Goal: Information Seeking & Learning: Learn about a topic

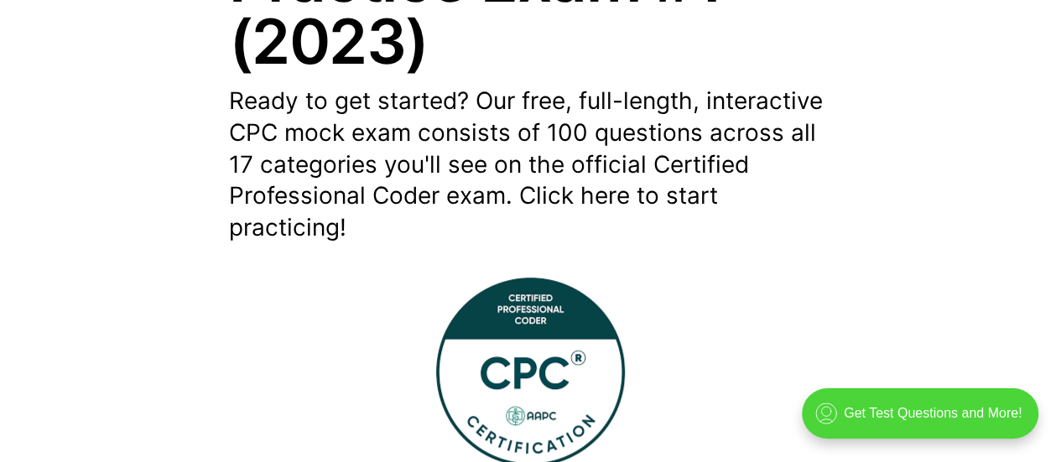
scroll to position [419, 0]
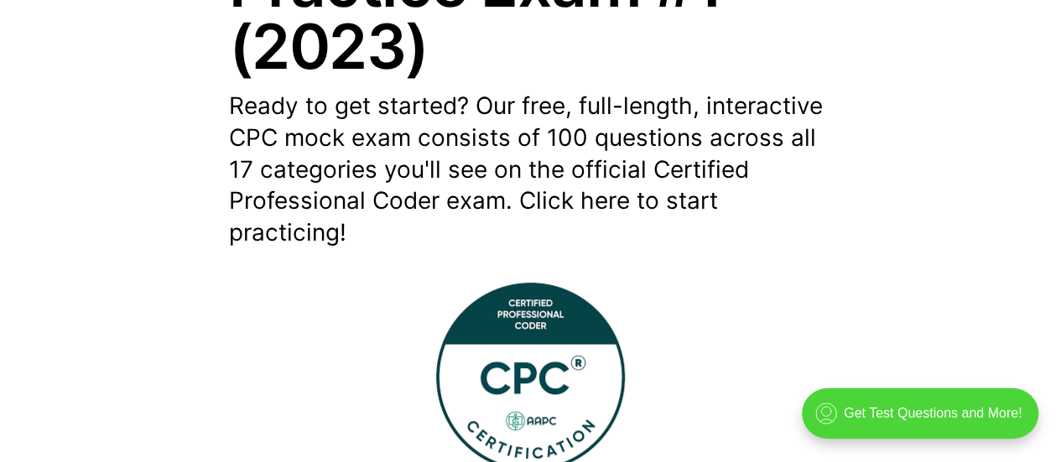
click at [524, 355] on img at bounding box center [530, 377] width 189 height 189
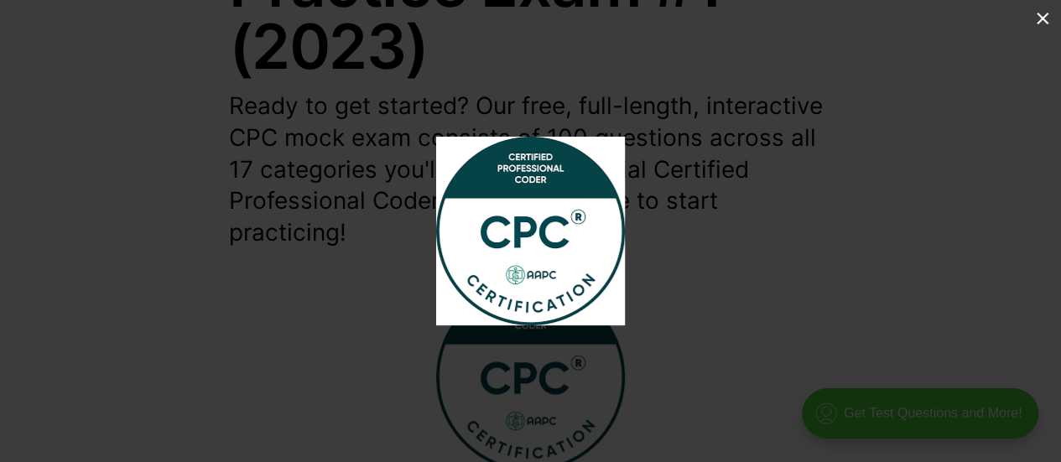
click at [1040, 23] on button at bounding box center [1042, 18] width 37 height 37
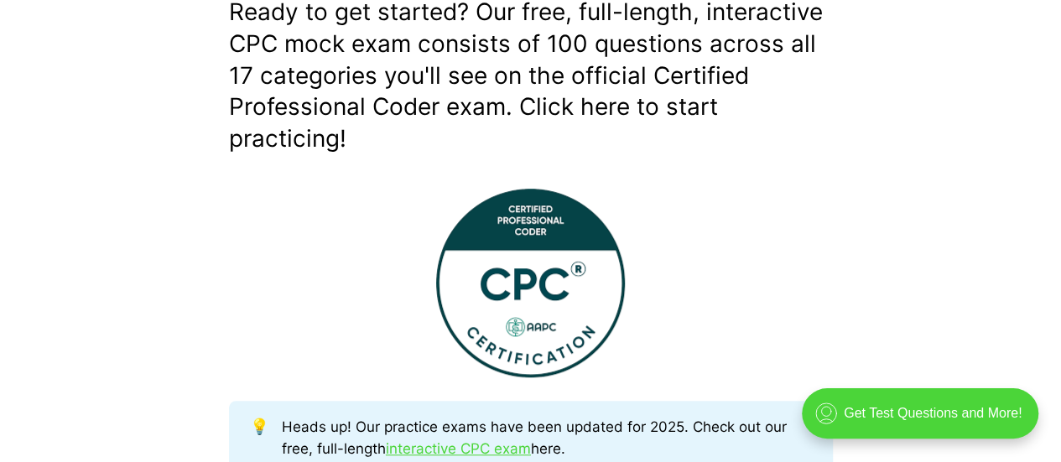
scroll to position [671, 0]
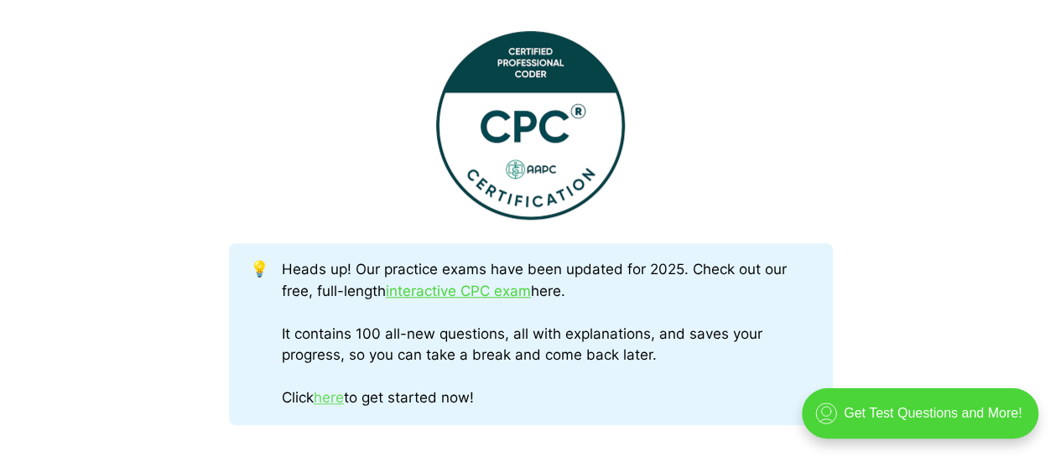
click at [337, 403] on link "here" at bounding box center [329, 397] width 30 height 17
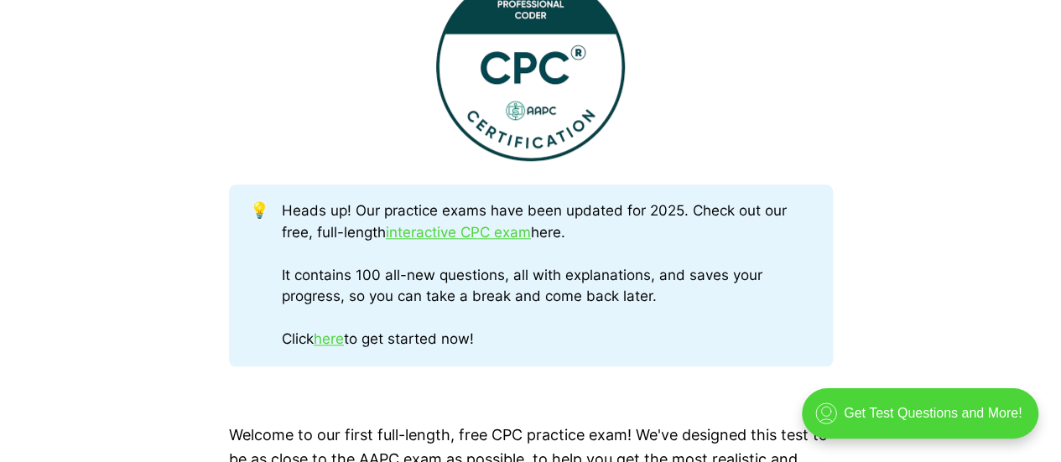
scroll to position [755, 0]
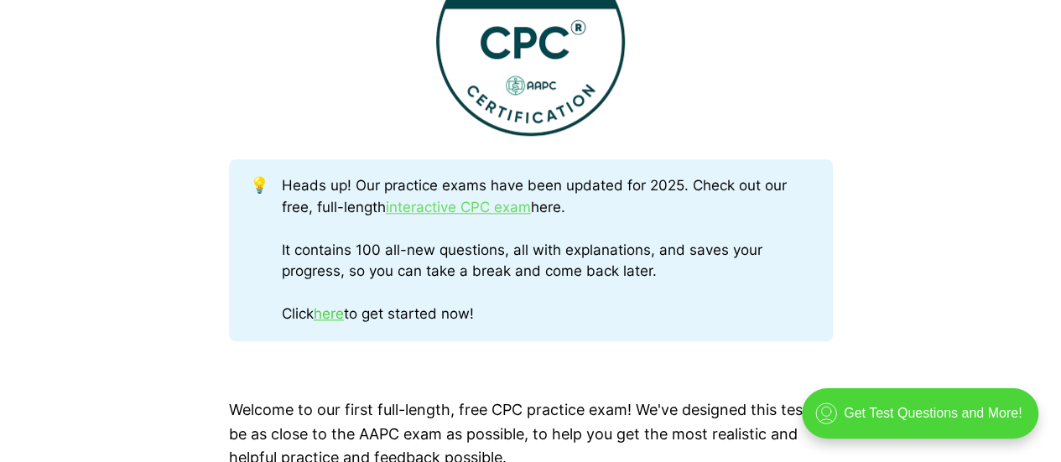
click at [466, 208] on link "interactive CPC exam" at bounding box center [458, 207] width 145 height 17
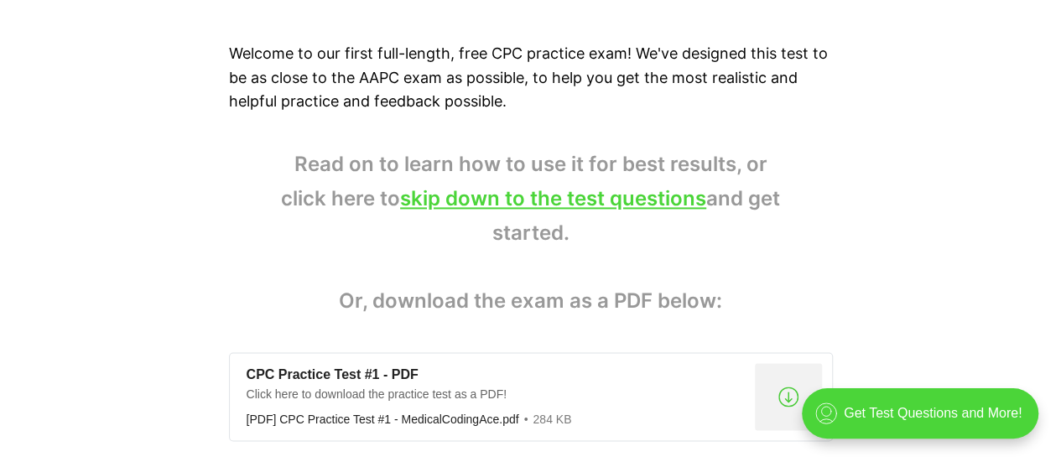
scroll to position [1007, 0]
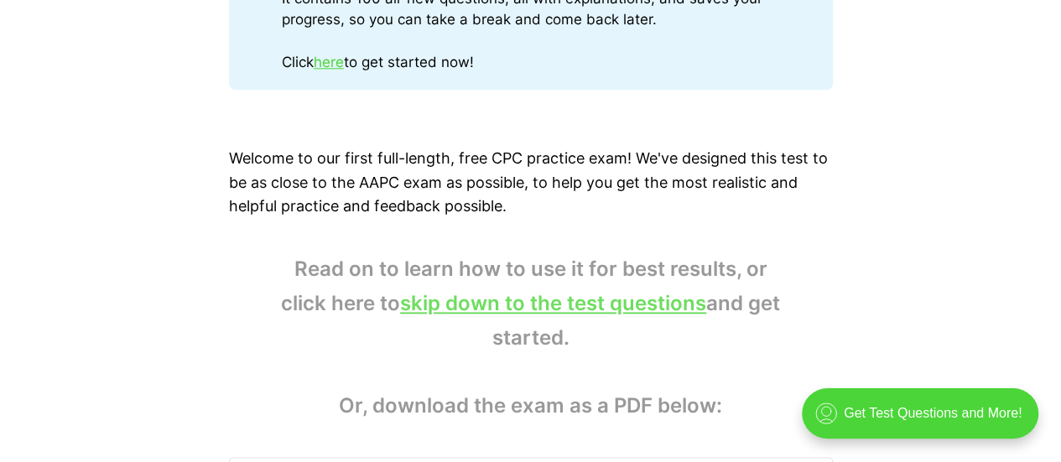
click at [520, 305] on link "skip down to the test questions" at bounding box center [553, 303] width 306 height 24
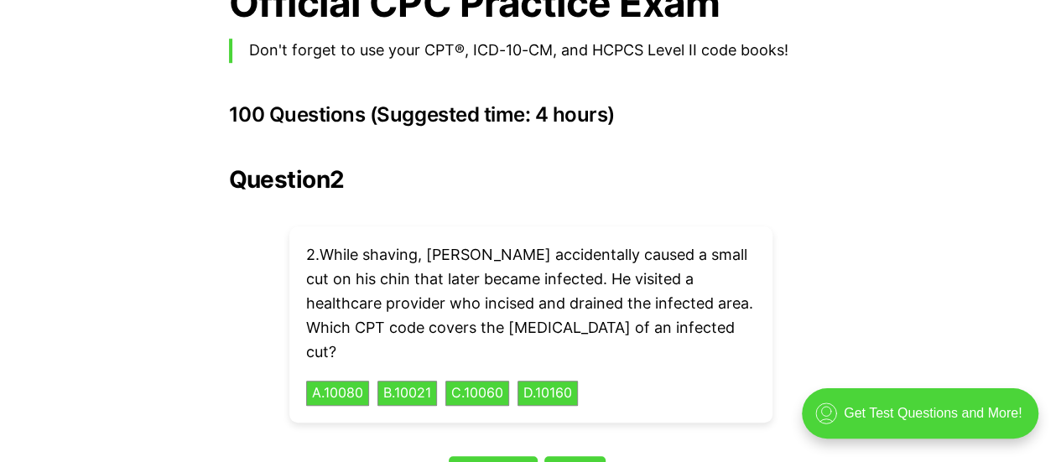
scroll to position [3759, 0]
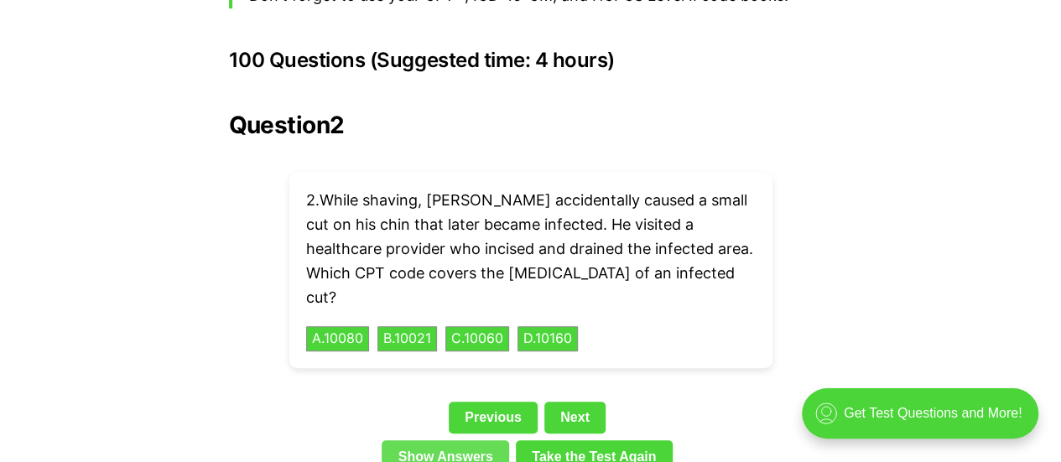
click at [457, 440] on link "Show Answers" at bounding box center [445, 456] width 127 height 32
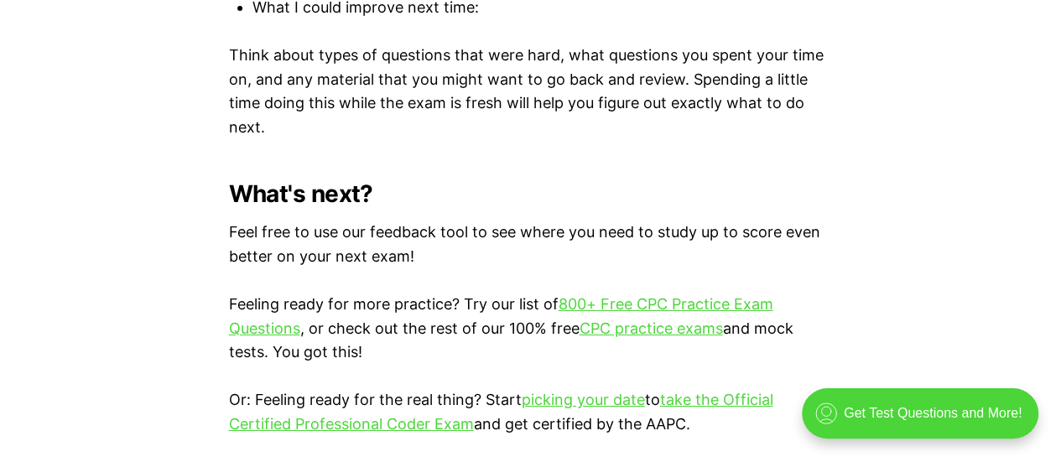
scroll to position [6002, 0]
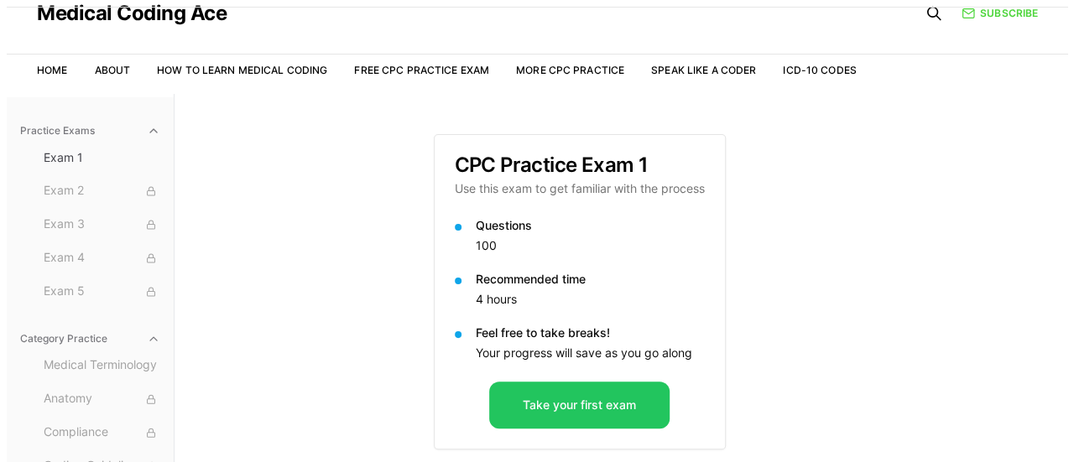
scroll to position [84, 0]
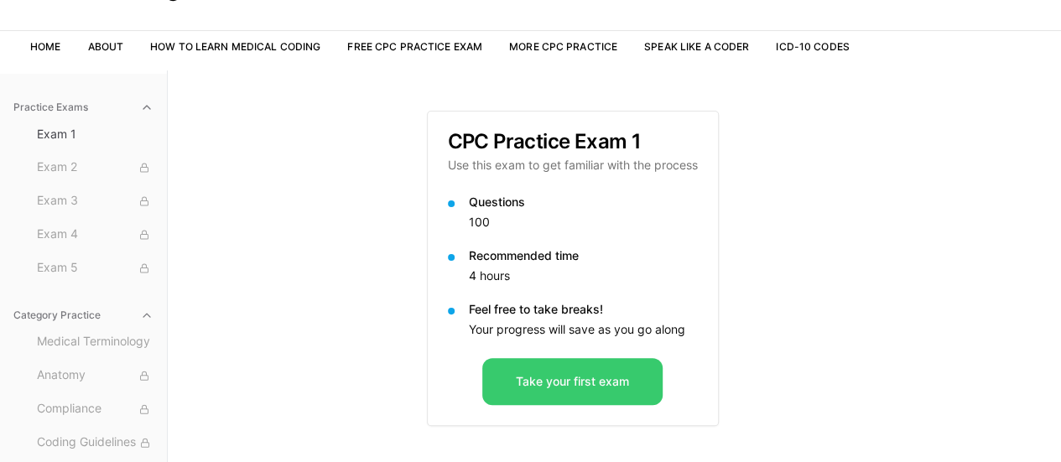
click at [542, 388] on button "Take your first exam" at bounding box center [572, 381] width 180 height 47
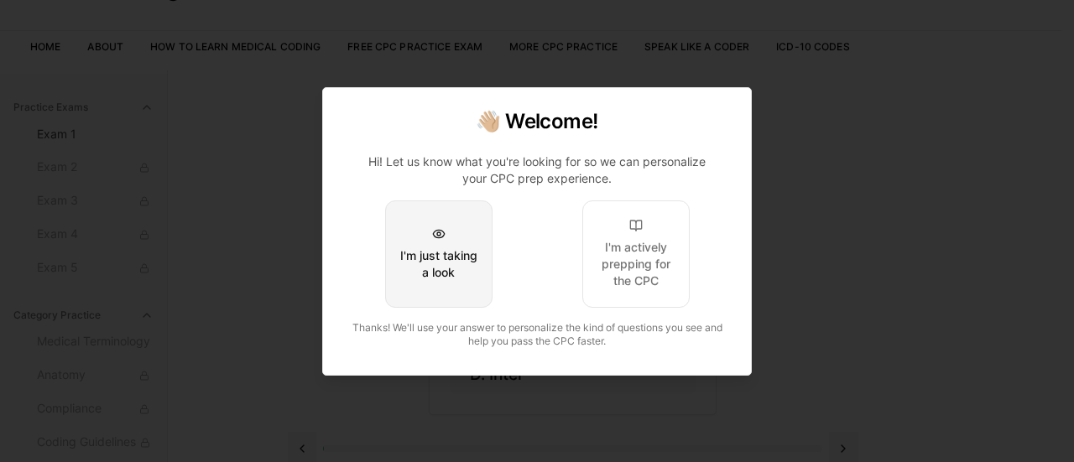
click at [440, 242] on button "I'm just taking a look" at bounding box center [438, 253] width 107 height 107
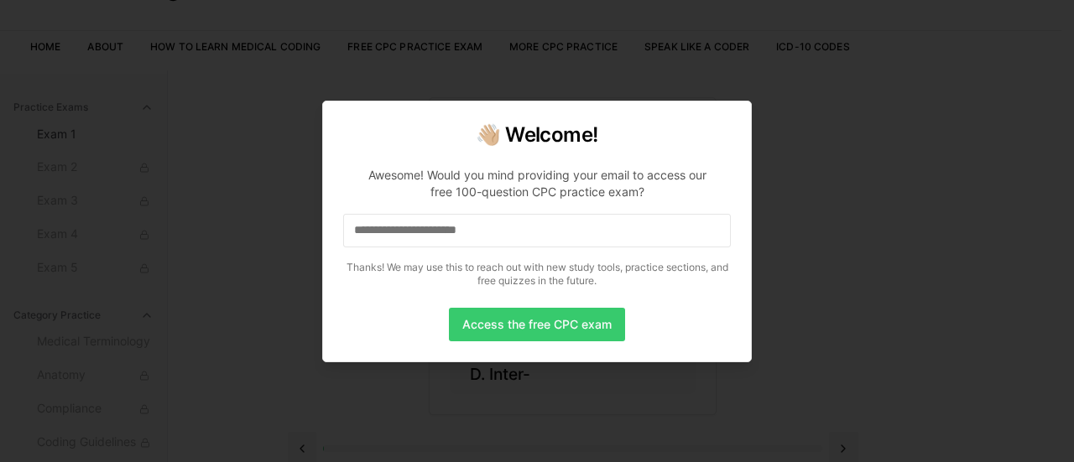
click at [513, 326] on button "Access the free CPC exam" at bounding box center [537, 325] width 176 height 34
click at [538, 324] on button "Access the free CPC exam" at bounding box center [537, 325] width 176 height 34
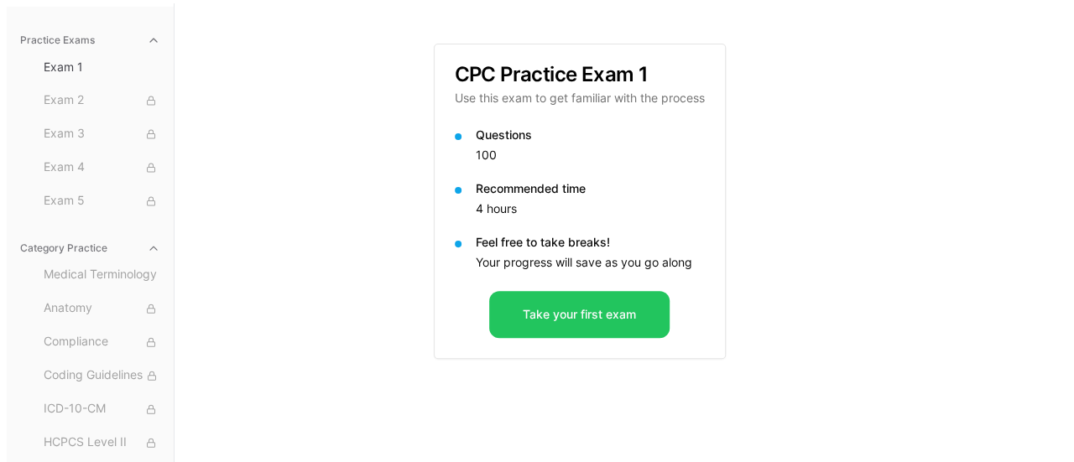
scroll to position [154, 0]
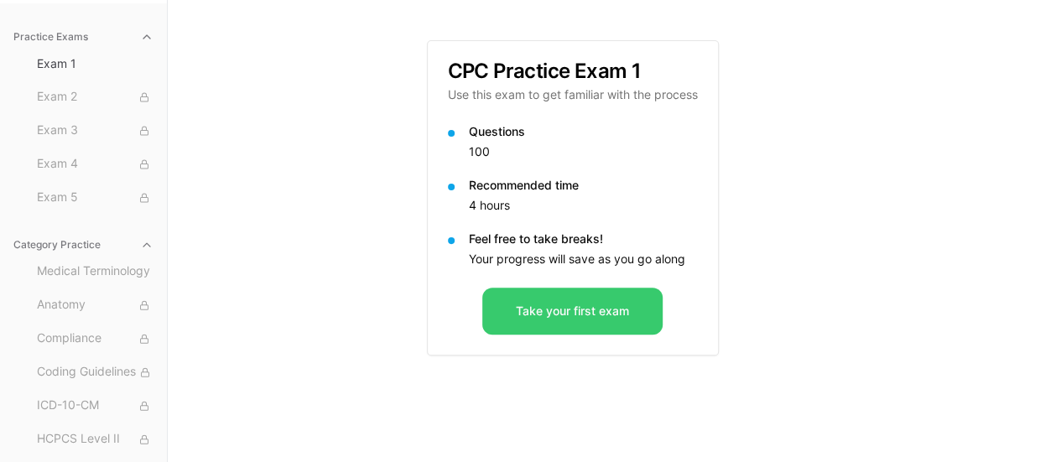
click at [555, 312] on button "Take your first exam" at bounding box center [572, 311] width 180 height 47
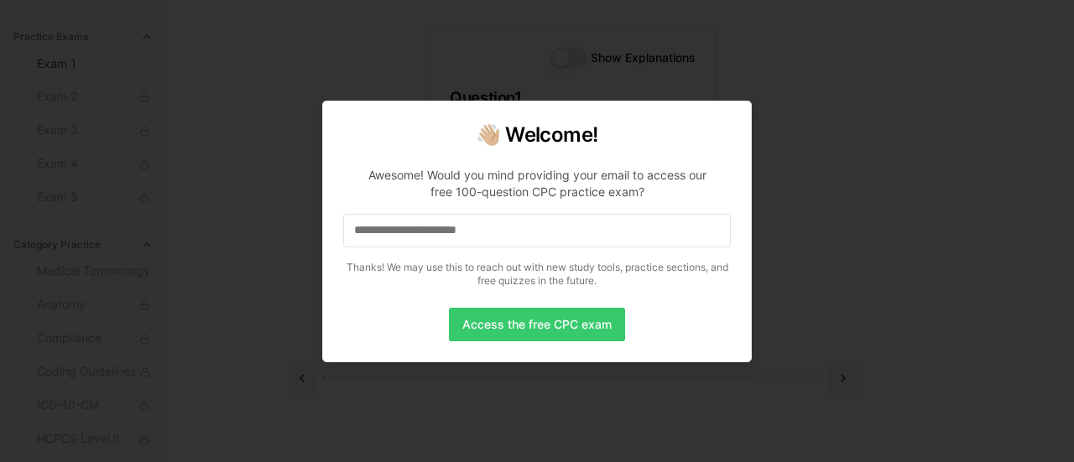
click at [488, 325] on button "Access the free CPC exam" at bounding box center [537, 325] width 176 height 34
